Goal: Ask a question: Seek information or help from site administrators or community

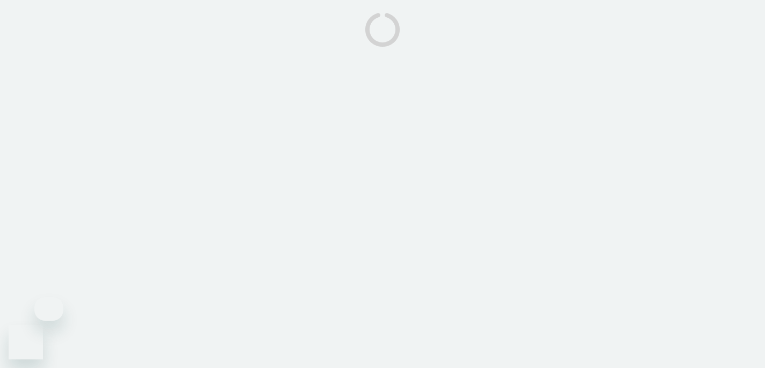
click at [359, 289] on body at bounding box center [382, 184] width 765 height 368
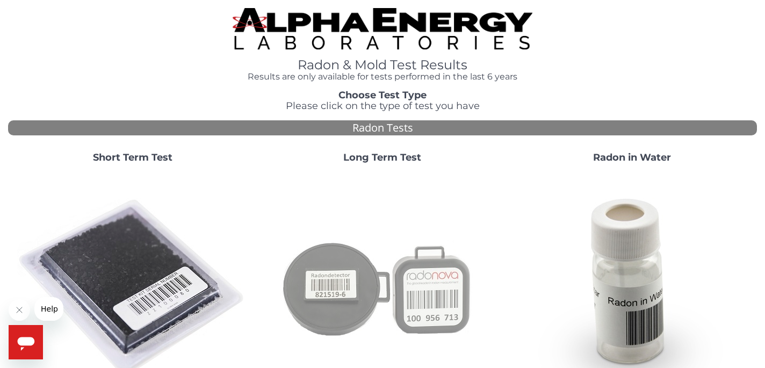
click at [340, 278] on img at bounding box center [382, 287] width 231 height 231
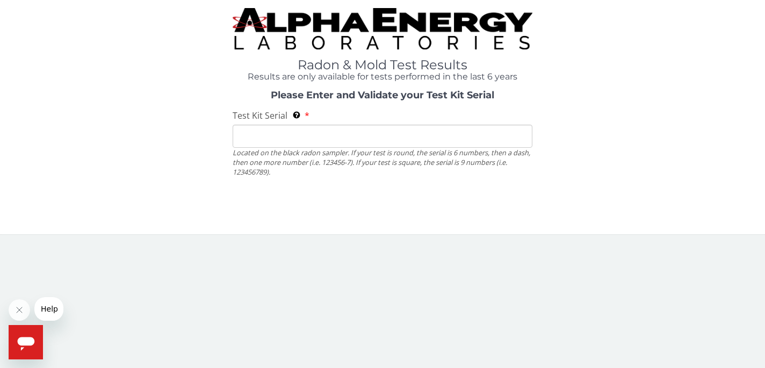
click at [284, 135] on input "Test Kit Serial Located on the black radon sampler. If your test is round, the …" at bounding box center [383, 136] width 300 height 23
paste input "[URL][DOMAIN_NAME]"
type input "[URL][DOMAIN_NAME]"
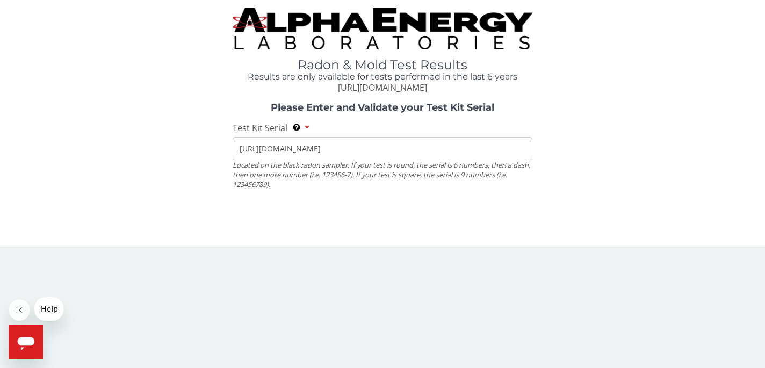
drag, startPoint x: 347, startPoint y: 145, endPoint x: 235, endPoint y: 135, distance: 112.8
click at [236, 135] on div "Test Kit Serial Located on the black radon sampler. If your test is round, the …" at bounding box center [383, 156] width 300 height 68
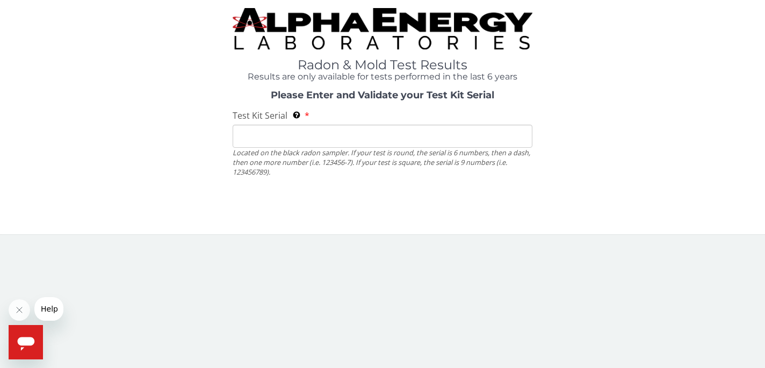
click at [410, 132] on input "Test Kit Serial Located on the black radon sampler. If your test is round, the …" at bounding box center [383, 136] width 300 height 23
paste input "AT102266665"
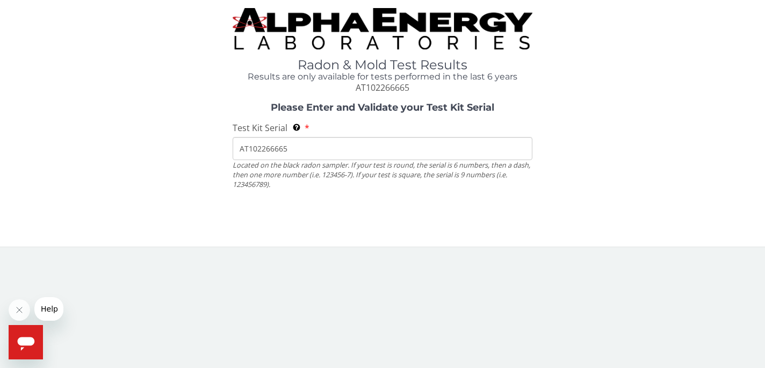
click at [298, 152] on input "AT102266665" at bounding box center [383, 148] width 300 height 23
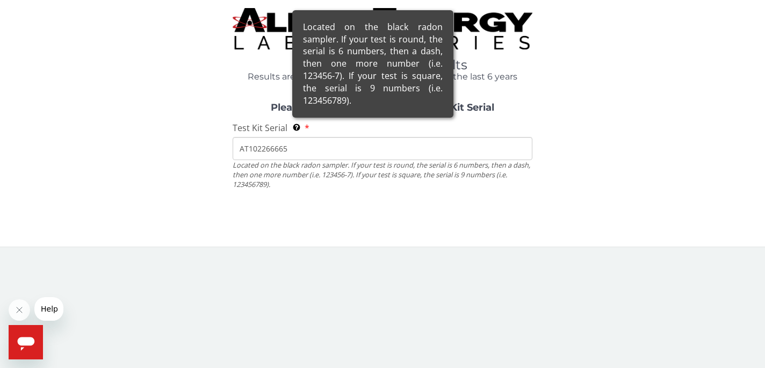
type input "AT102266665"
click at [297, 118] on div "Located on the black radon sampler. If your test is round, the serial is 6 numb…" at bounding box center [372, 63] width 161 height 107
click at [297, 137] on input "AT102266665" at bounding box center [383, 148] width 300 height 23
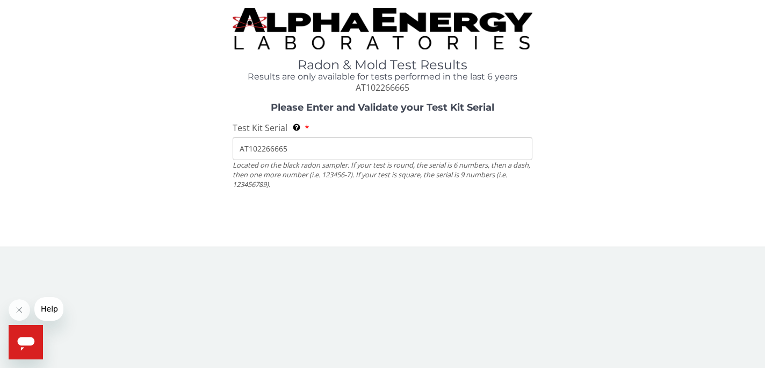
click at [241, 148] on input "AT102266665" at bounding box center [383, 148] width 300 height 23
click at [315, 150] on input "AT102266665" at bounding box center [383, 148] width 300 height 23
click at [327, 154] on input "AT102266665" at bounding box center [383, 148] width 300 height 23
click at [353, 156] on input "AT102266665" at bounding box center [383, 148] width 300 height 23
drag, startPoint x: 298, startPoint y: 150, endPoint x: 223, endPoint y: 138, distance: 76.3
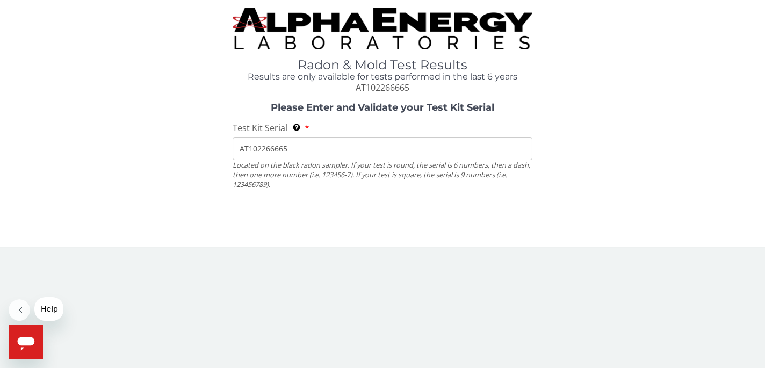
click at [223, 138] on div "Please Enter and Validate your Test Kit Serial Test Kit Serial Located on the b…" at bounding box center [382, 150] width 749 height 95
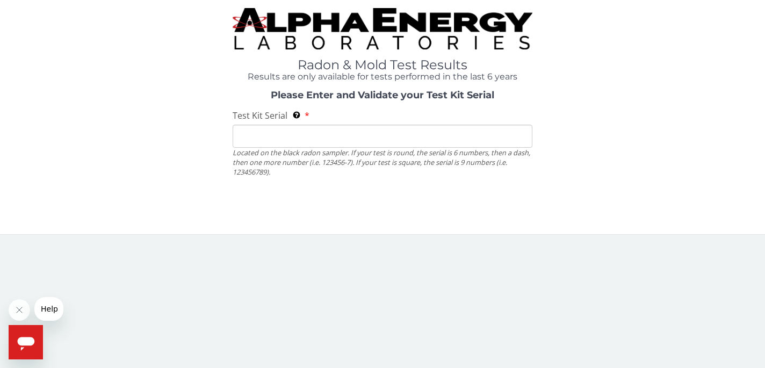
paste input "AT102266665"
type input "AT102266665"
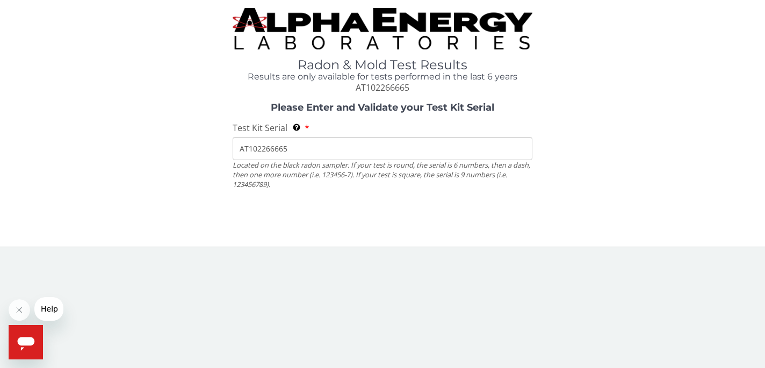
click at [24, 343] on icon "Open messaging window" at bounding box center [25, 344] width 17 height 14
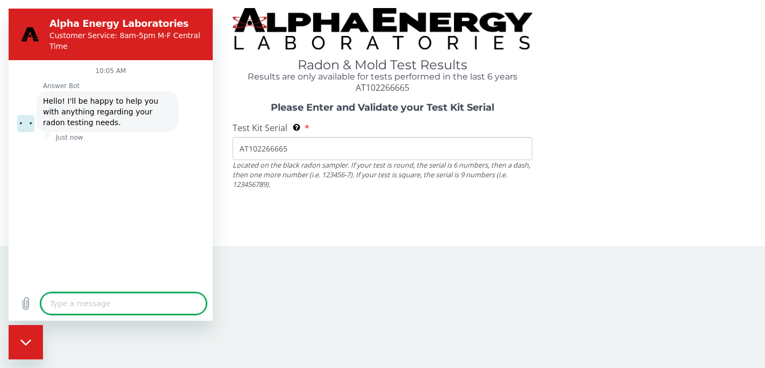
click at [109, 302] on textarea at bounding box center [124, 303] width 166 height 21
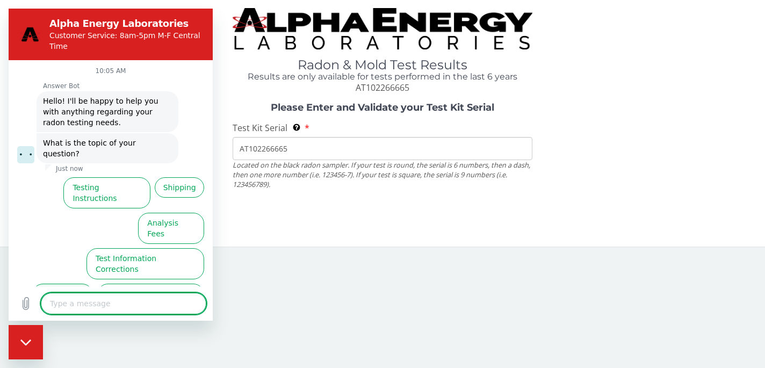
click at [67, 284] on button "Test Results" at bounding box center [62, 299] width 61 height 31
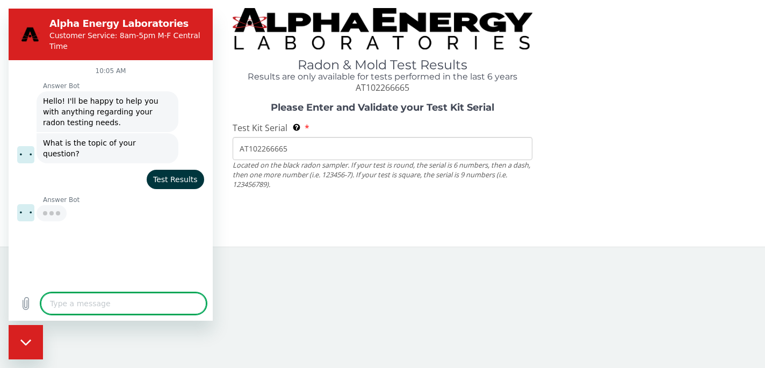
click at [80, 304] on textarea at bounding box center [124, 303] width 166 height 21
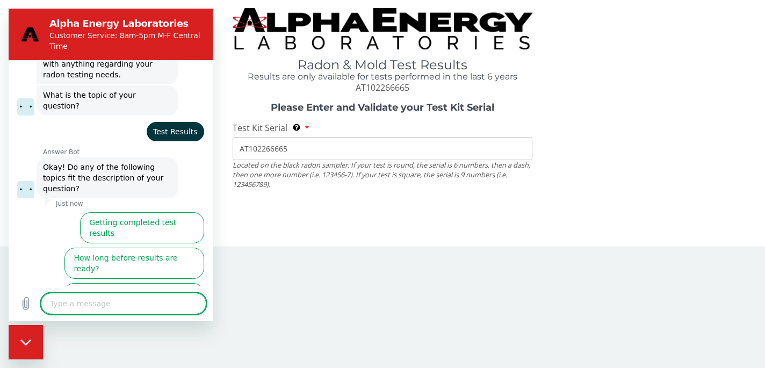
scroll to position [49, 0]
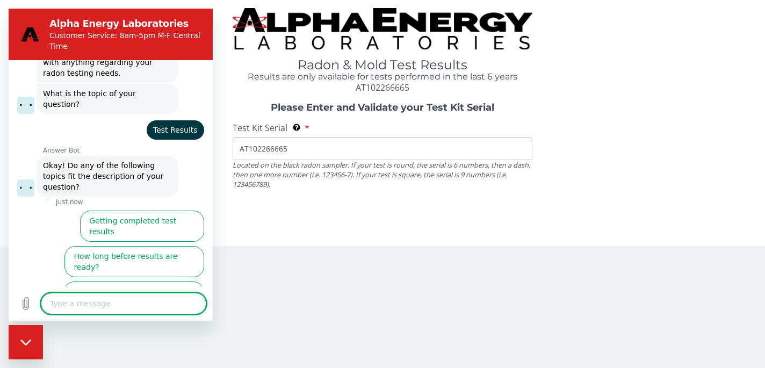
click at [113, 317] on button "I didn't get my test results" at bounding box center [149, 332] width 109 height 31
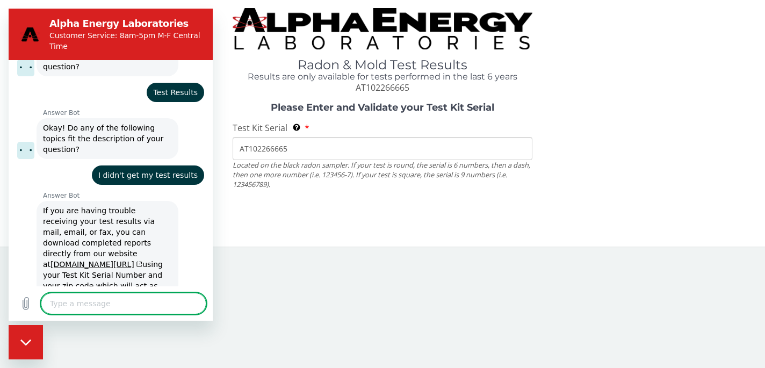
type textarea "x"
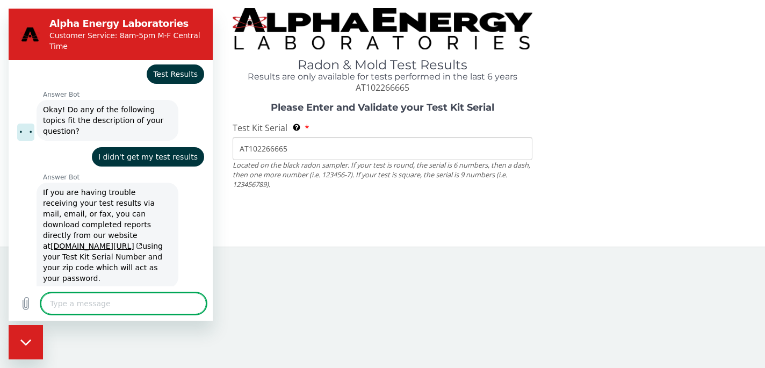
scroll to position [132, 0]
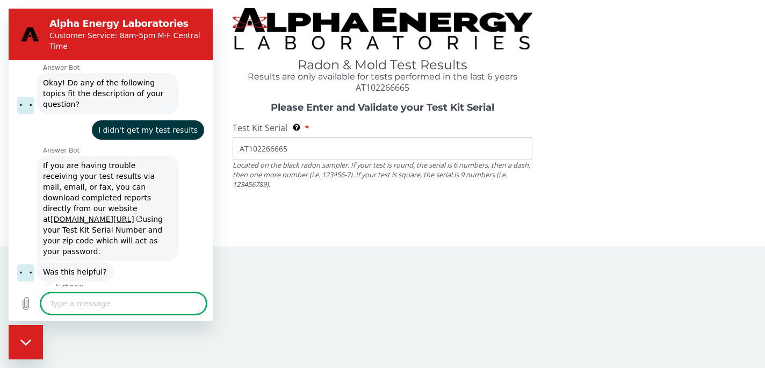
click at [95, 215] on link "www.aelabs.com/results" at bounding box center [97, 219] width 92 height 9
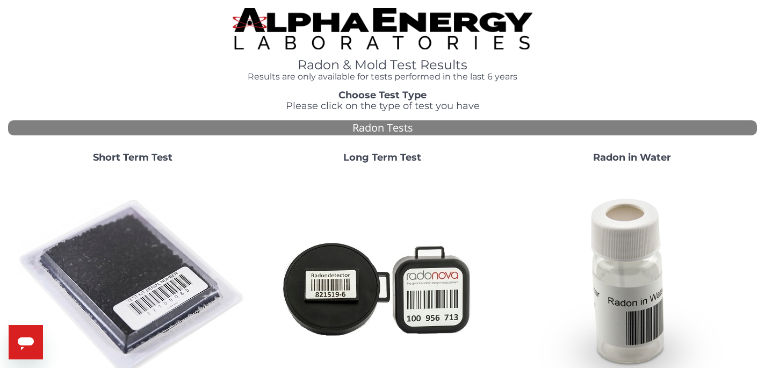
click at [373, 157] on strong "Long Term Test" at bounding box center [382, 158] width 78 height 12
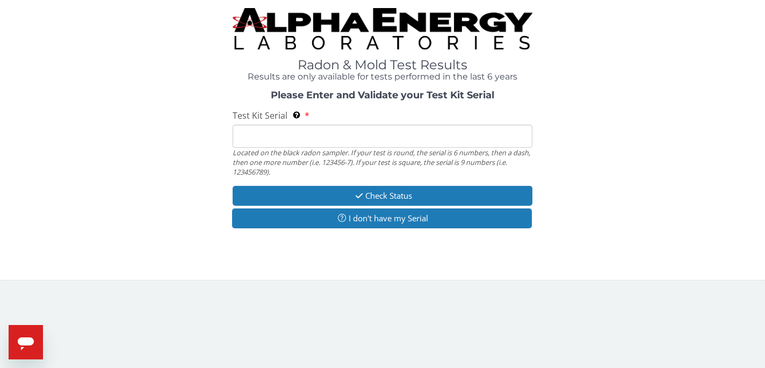
click at [335, 134] on input "Test Kit Serial Located on the black radon sampler. If your test is round, the …" at bounding box center [383, 136] width 300 height 23
paste input "AT102266665"
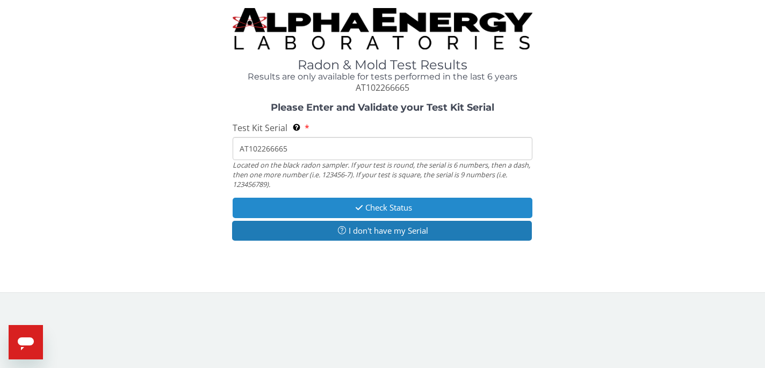
type input "AT102266665"
click at [357, 204] on icon "button" at bounding box center [359, 208] width 12 height 8
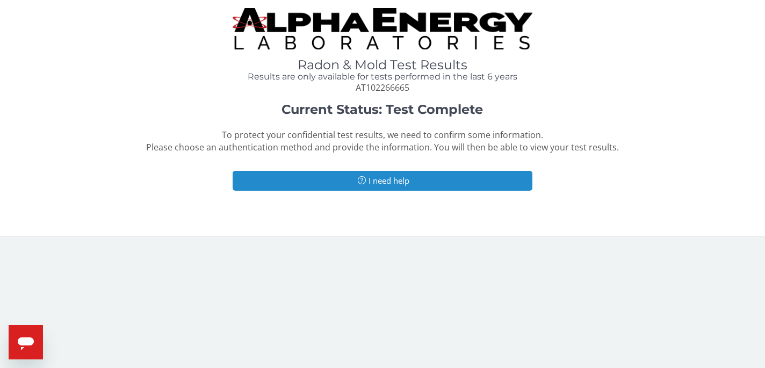
click at [390, 179] on button "I need help" at bounding box center [383, 181] width 300 height 20
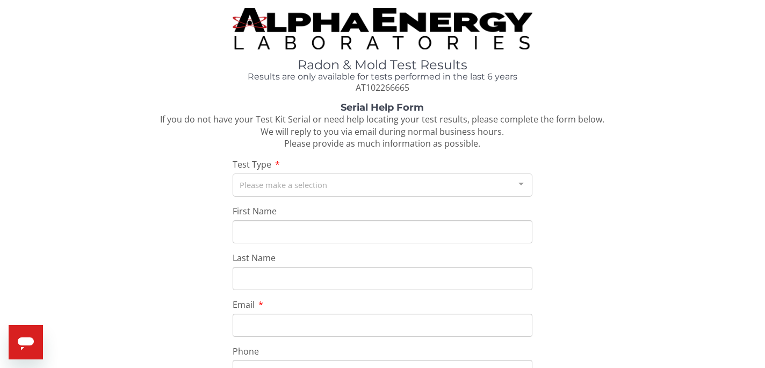
click at [298, 189] on div "Please make a selection" at bounding box center [383, 185] width 300 height 23
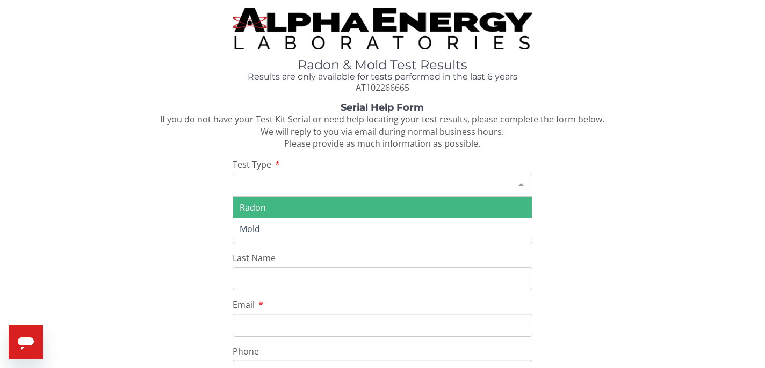
click at [285, 208] on span "Radon" at bounding box center [382, 207] width 299 height 21
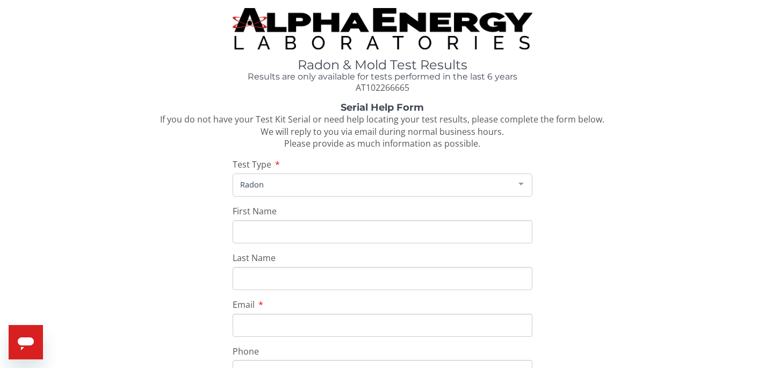
click at [250, 224] on input "First Name" at bounding box center [383, 231] width 300 height 23
type input "[PERSON_NAME]"
type input "[PERSON_NAME][EMAIL_ADDRESS][PERSON_NAME][DOMAIN_NAME]"
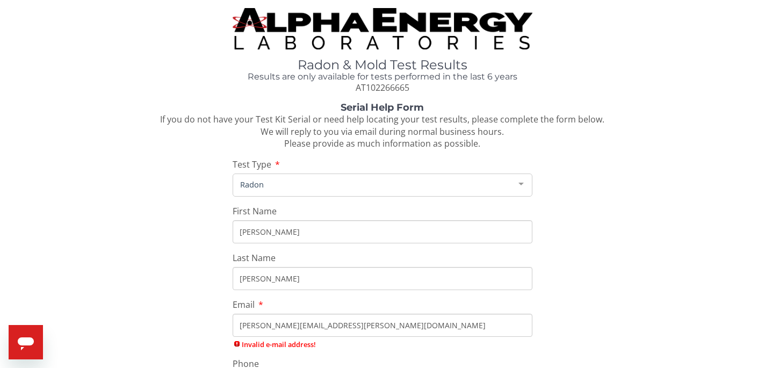
type input "[PHONE_NUMBER]"
type input "[STREET_ADDRESS][US_STATE]"
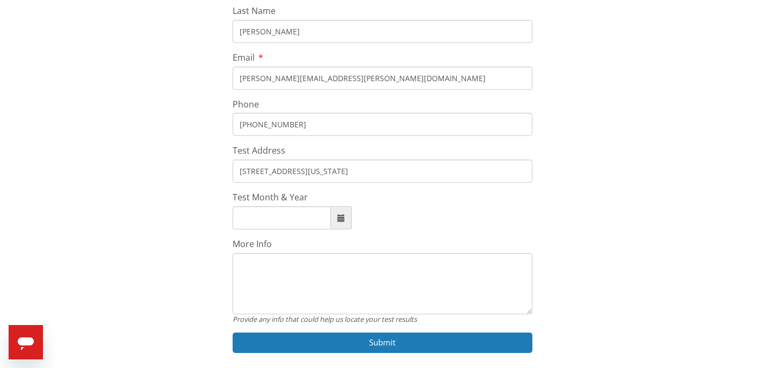
scroll to position [249, 0]
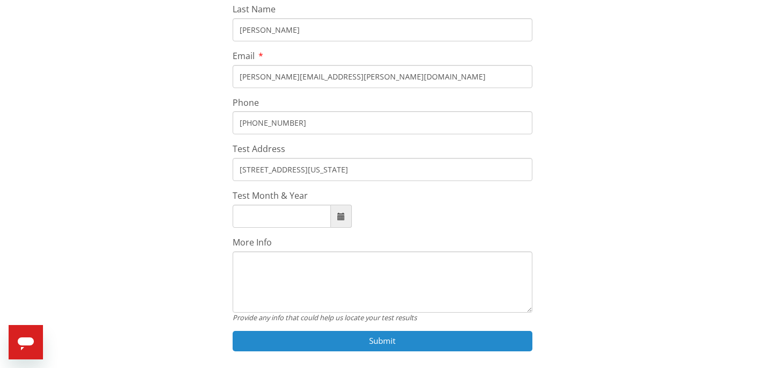
click at [336, 338] on button "Submit" at bounding box center [383, 341] width 300 height 20
click at [317, 341] on button "Submit" at bounding box center [383, 341] width 300 height 20
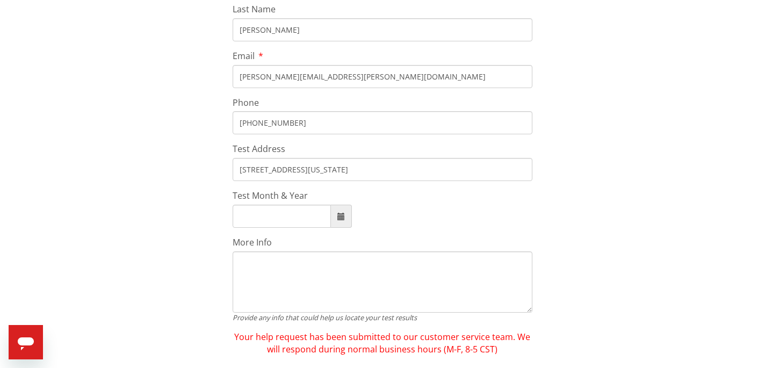
scroll to position [28, 0]
